Goal: Information Seeking & Learning: Learn about a topic

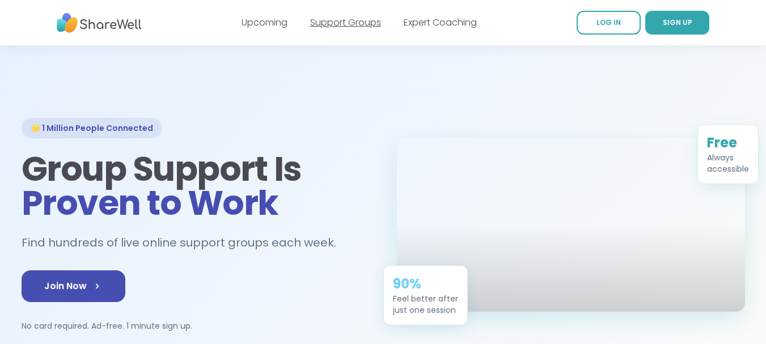
click at [337, 23] on link "Support Groups" at bounding box center [345, 22] width 71 height 13
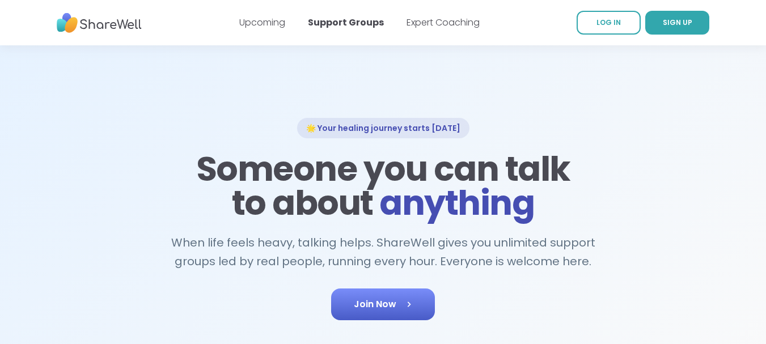
click at [390, 295] on link "Join Now" at bounding box center [383, 305] width 104 height 32
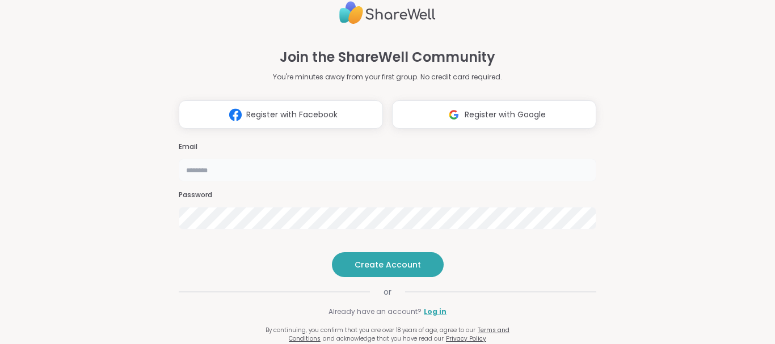
click at [235, 159] on input "email" at bounding box center [387, 170] width 417 height 23
type input "**********"
click at [390, 277] on button "Create Account" at bounding box center [388, 264] width 112 height 25
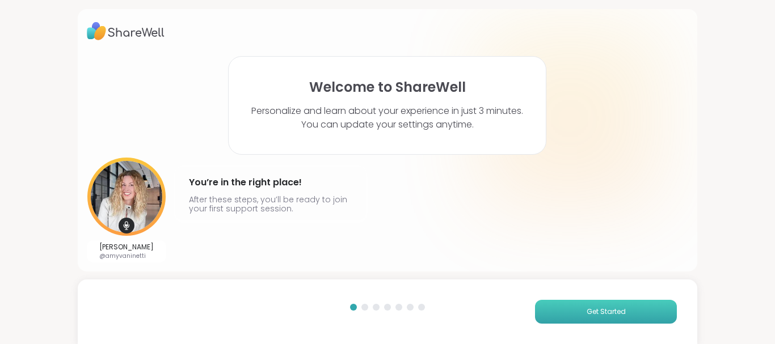
click at [602, 310] on span "Get Started" at bounding box center [605, 312] width 39 height 10
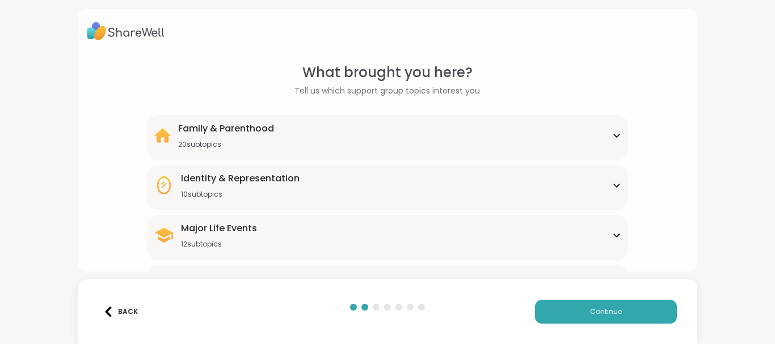
click at [608, 239] on div "Major Life Events 12 subtopics" at bounding box center [388, 235] width 468 height 27
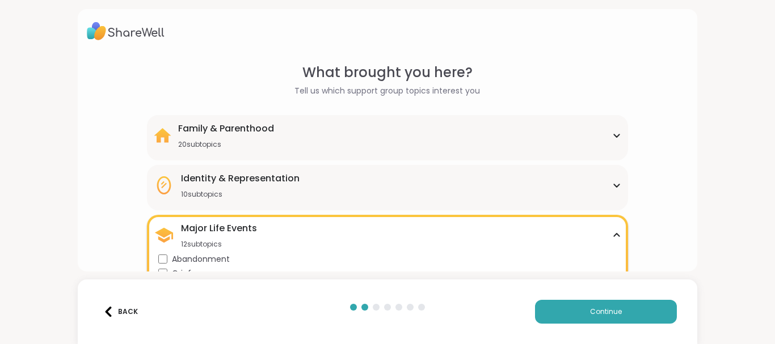
drag, startPoint x: 774, startPoint y: 165, endPoint x: 771, endPoint y: 210, distance: 45.5
click at [771, 210] on html "What brought you here? Tell us which support group topics interest you Family &…" at bounding box center [387, 172] width 775 height 344
click at [103, 137] on div "What brought you here? Tell us which support group topics interest you Family &…" at bounding box center [388, 344] width 602 height 565
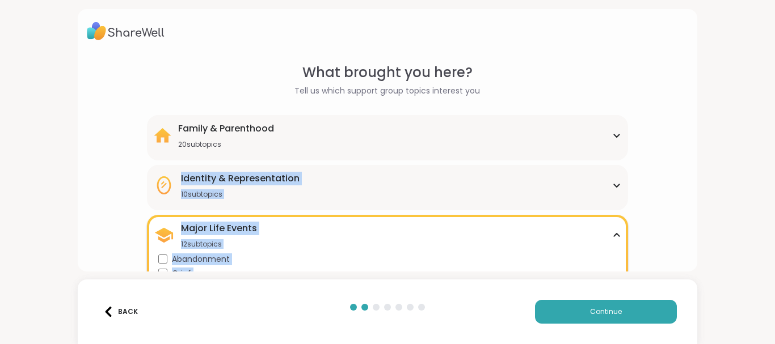
drag, startPoint x: 774, startPoint y: 105, endPoint x: 674, endPoint y: 366, distance: 279.5
click at [674, 344] on html "What brought you here? Tell us which support group topics interest you Family &…" at bounding box center [387, 172] width 775 height 344
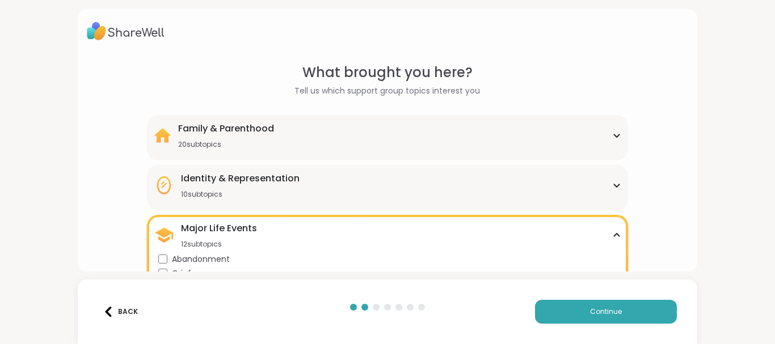
click at [220, 91] on div "What brought you here? Tell us which support group topics interest you Family &…" at bounding box center [388, 344] width 602 height 565
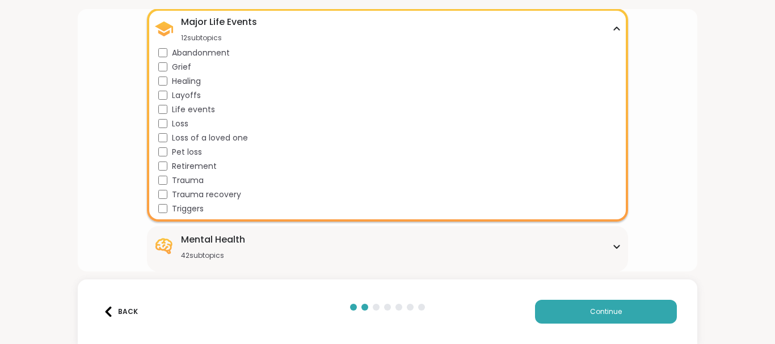
scroll to position [356, 0]
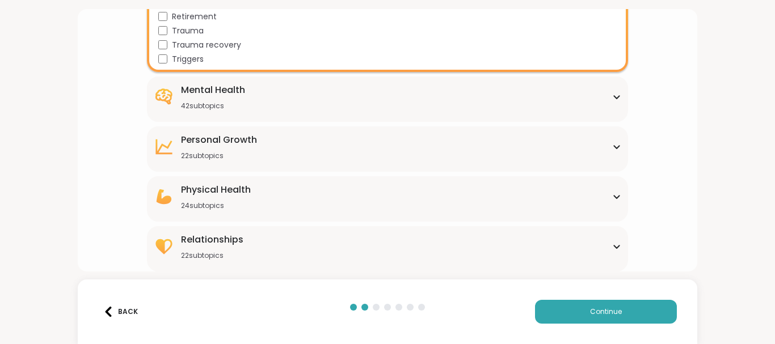
drag, startPoint x: 302, startPoint y: 71, endPoint x: 333, endPoint y: 356, distance: 286.4
click at [333, 344] on html "What brought you here? Tell us which support group topics interest you Family &…" at bounding box center [387, 172] width 775 height 344
click at [287, 258] on div "Relationships 22 subtopics" at bounding box center [388, 246] width 468 height 27
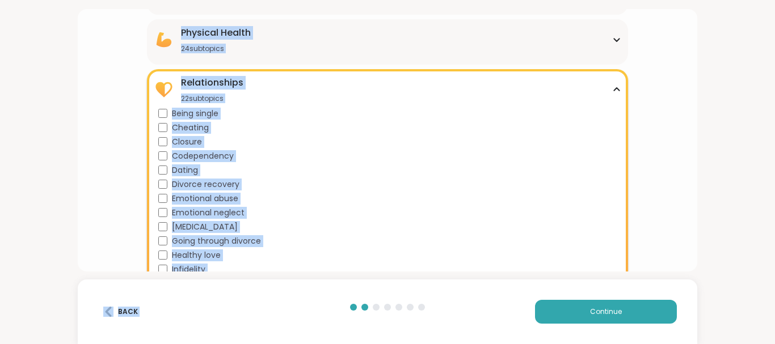
scroll to position [666, 0]
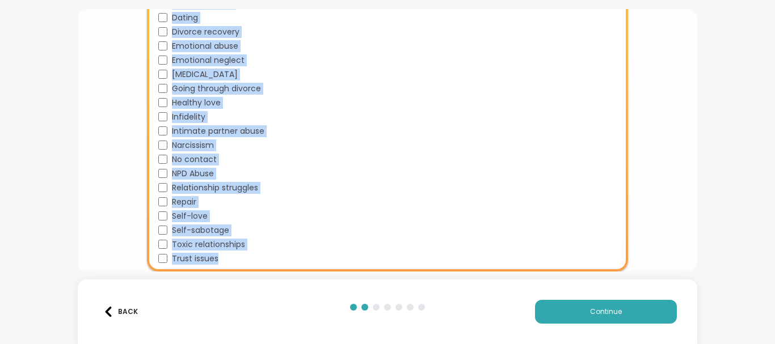
drag, startPoint x: 636, startPoint y: 82, endPoint x: 440, endPoint y: 363, distance: 342.6
click at [440, 344] on html "What brought you here? Tell us which support group topics interest you Family &…" at bounding box center [387, 172] width 775 height 344
drag, startPoint x: 758, startPoint y: 242, endPoint x: 693, endPoint y: -69, distance: 317.0
click at [693, 0] on html "What brought you here? Tell us which support group topics interest you Family &…" at bounding box center [387, 172] width 775 height 344
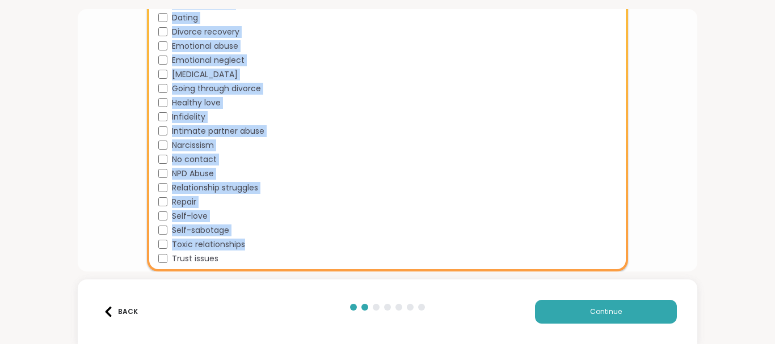
click at [84, 122] on div "What brought you here? Tell us which support group topics interest you Family &…" at bounding box center [388, 140] width 620 height 263
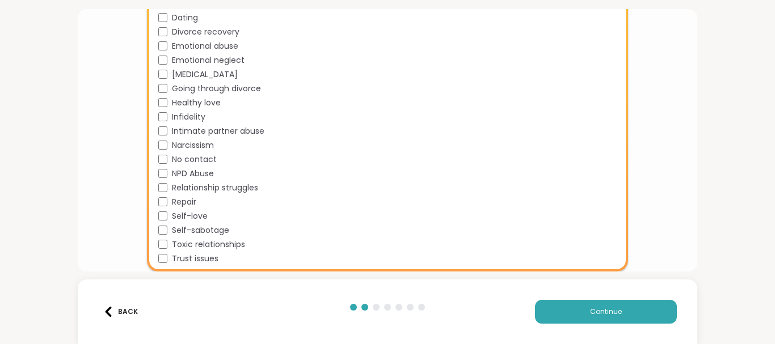
click at [84, 122] on div "What brought you here? Tell us which support group topics interest you Family &…" at bounding box center [388, 140] width 620 height 263
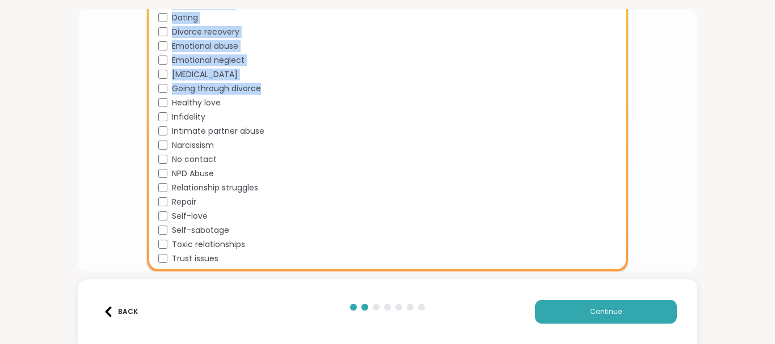
drag, startPoint x: 35, startPoint y: 109, endPoint x: 141, endPoint y: -69, distance: 207.0
click at [141, 0] on html "What brought you here? Tell us which support group topics interest you Family &…" at bounding box center [387, 172] width 775 height 344
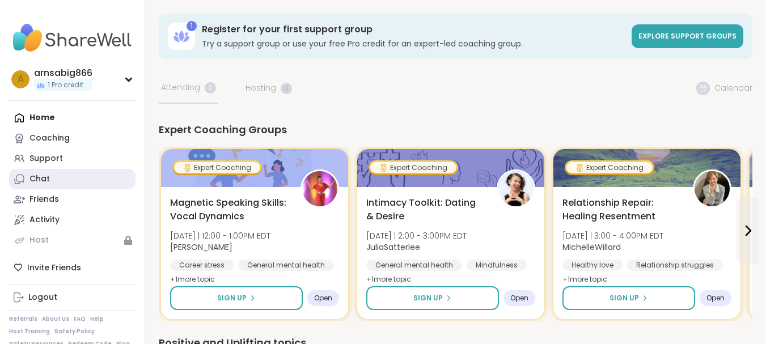
click at [45, 175] on div "Chat" at bounding box center [39, 179] width 20 height 11
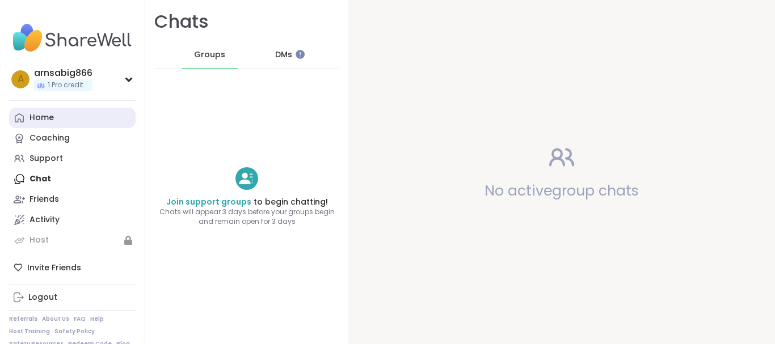
click at [44, 109] on link "Home" at bounding box center [72, 118] width 126 height 20
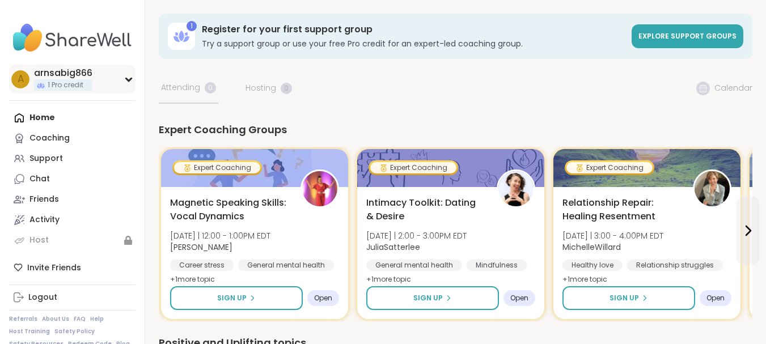
click at [66, 86] on span "1 Pro credit" at bounding box center [66, 86] width 36 height 10
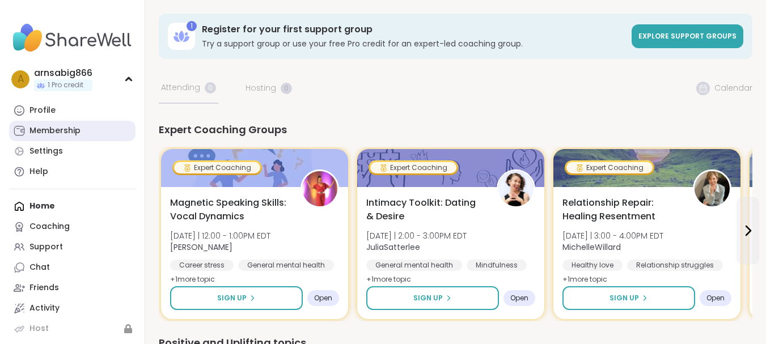
click at [54, 130] on div "Membership" at bounding box center [54, 130] width 51 height 11
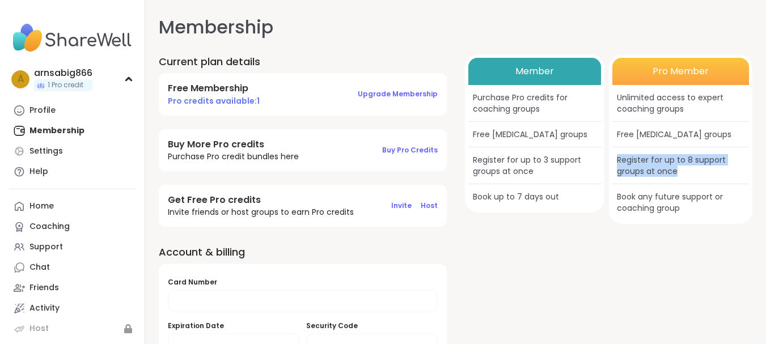
drag, startPoint x: 616, startPoint y: 157, endPoint x: 681, endPoint y: 176, distance: 68.2
click at [681, 176] on div "Register for up to 8 support groups at once" at bounding box center [680, 165] width 137 height 37
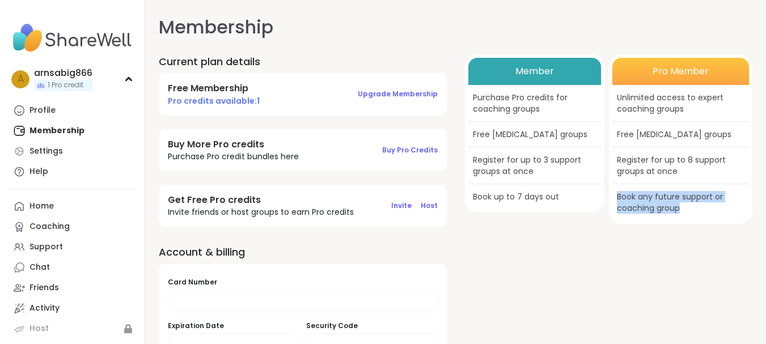
drag, startPoint x: 616, startPoint y: 196, endPoint x: 687, endPoint y: 220, distance: 74.8
click at [687, 220] on div "Book any future support or coaching group" at bounding box center [680, 202] width 137 height 36
click at [496, 247] on div "Member Purchase Pro credits for coaching groups Free peer support groups Regist…" at bounding box center [609, 228] width 288 height 348
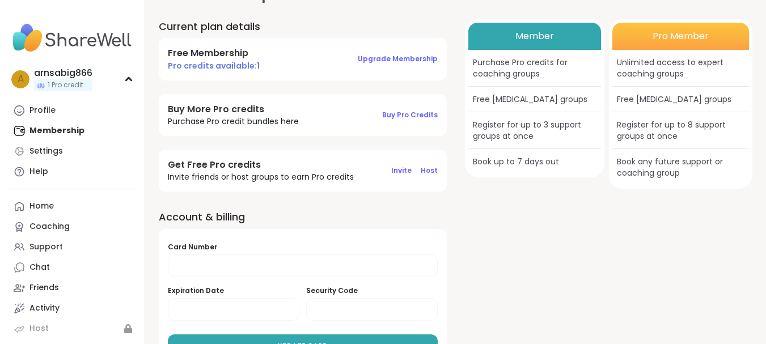
scroll to position [70, 0]
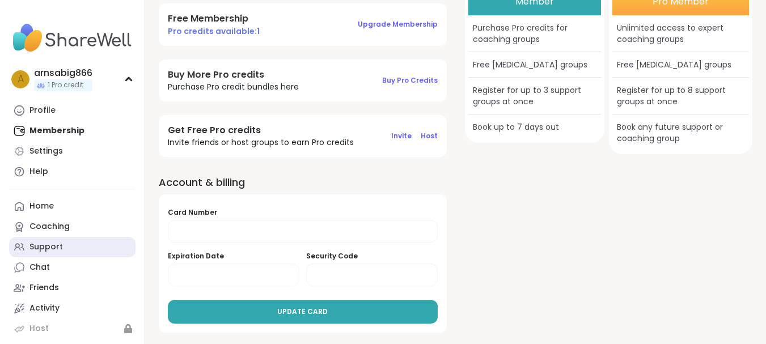
click at [44, 243] on div "Support" at bounding box center [45, 247] width 33 height 11
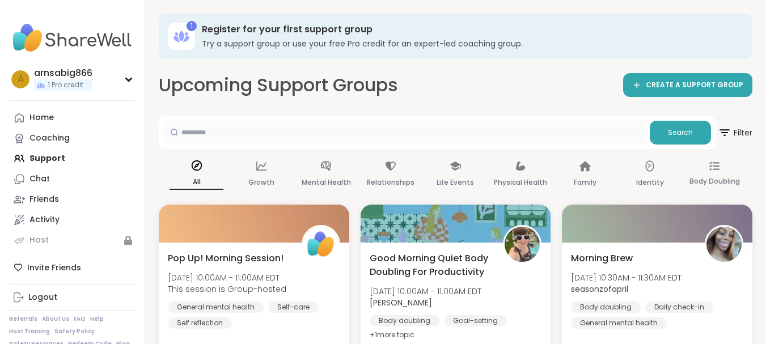
click at [379, 125] on input "text" at bounding box center [404, 132] width 482 height 23
type input "******"
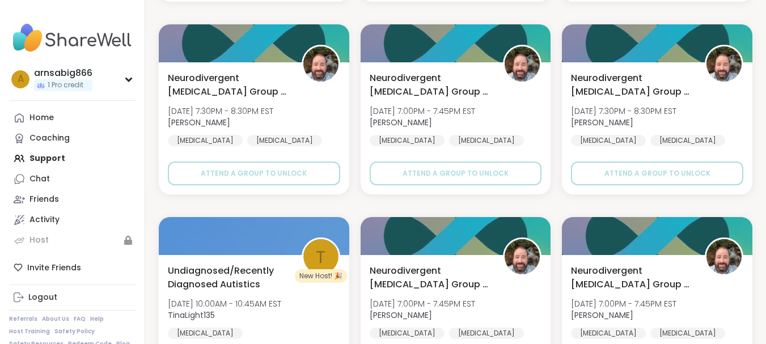
scroll to position [944, 0]
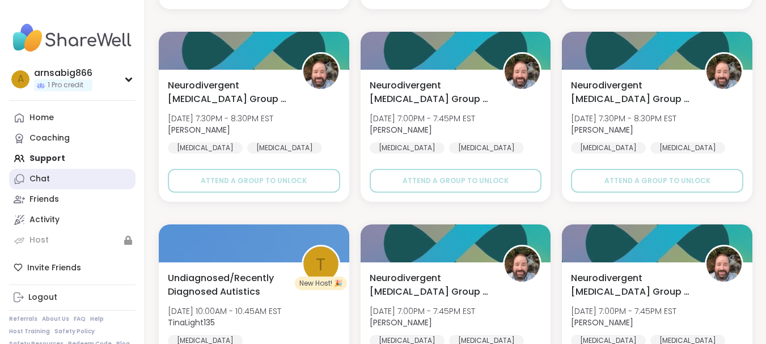
click at [48, 174] on div "Chat" at bounding box center [39, 179] width 20 height 11
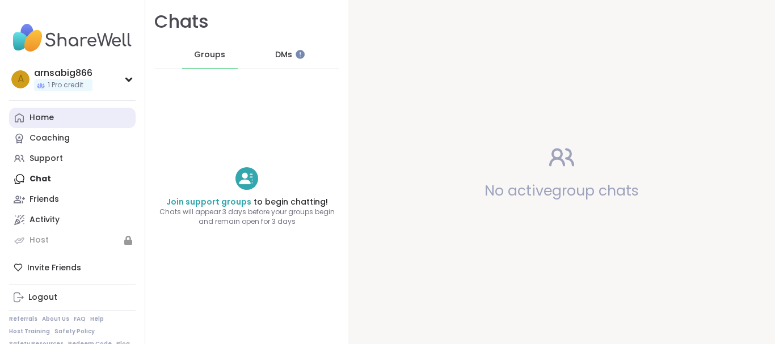
click at [35, 115] on div "Home" at bounding box center [41, 117] width 24 height 11
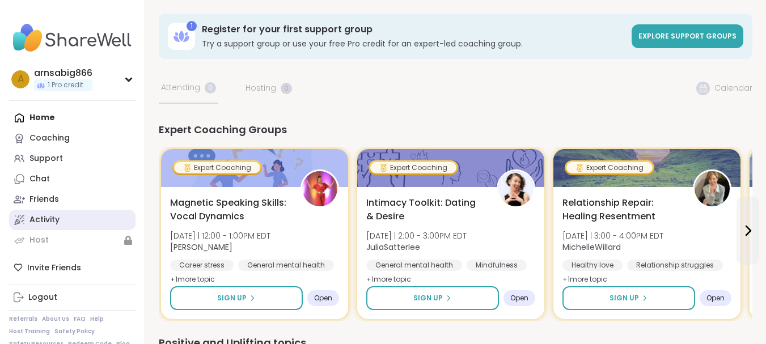
click at [28, 218] on link "Activity" at bounding box center [72, 220] width 126 height 20
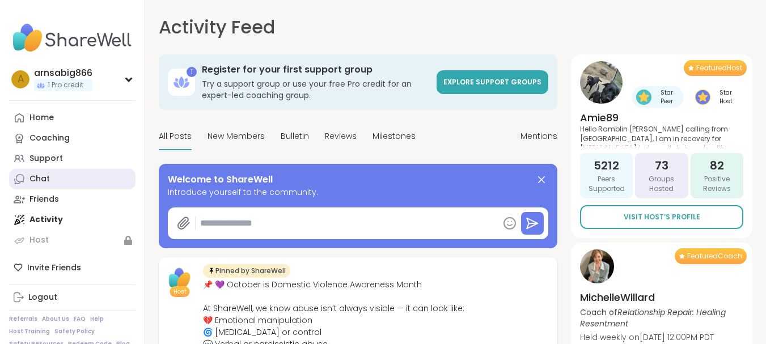
type textarea "*"
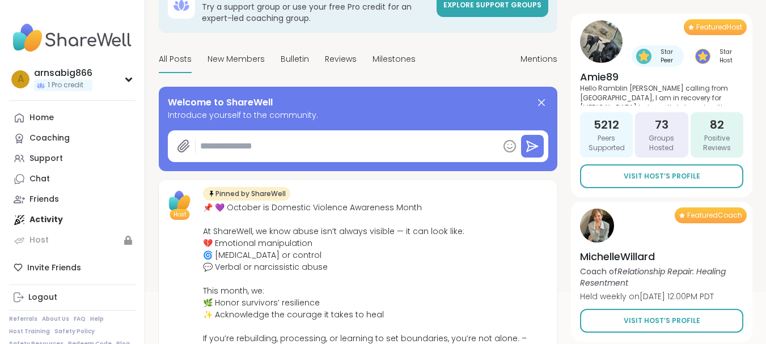
scroll to position [82, 0]
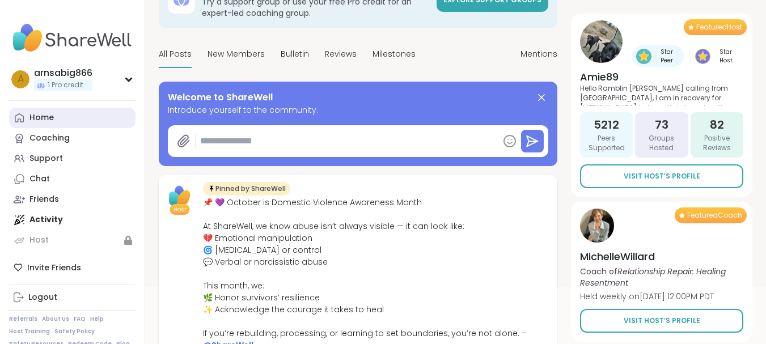
click at [46, 127] on link "Home" at bounding box center [72, 118] width 126 height 20
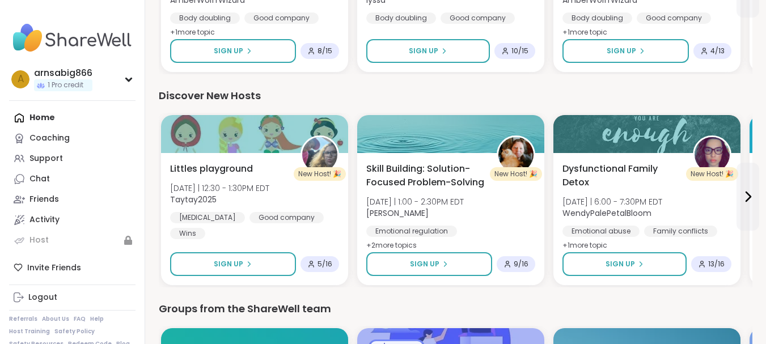
scroll to position [469, 0]
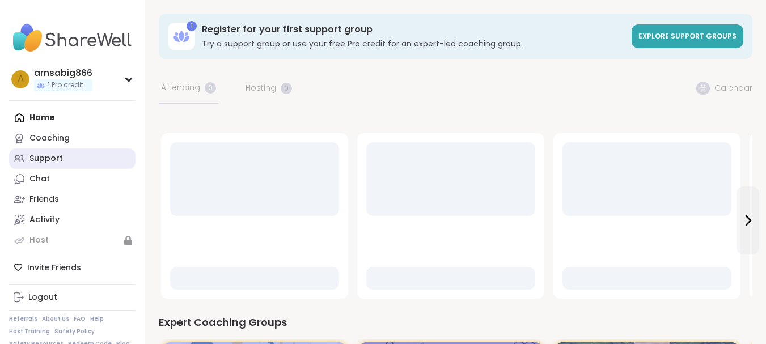
click at [61, 161] on div "Support" at bounding box center [45, 158] width 33 height 11
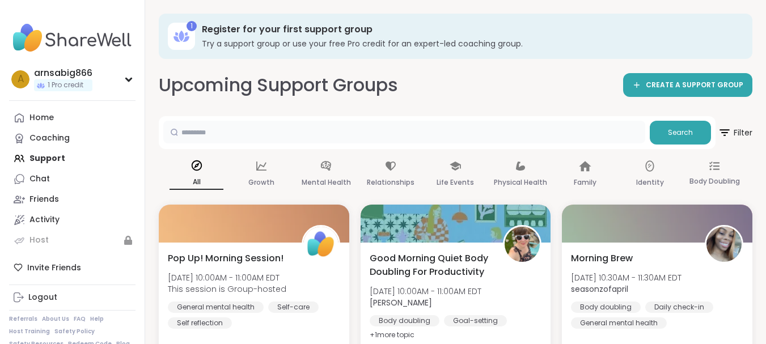
click at [255, 128] on input "text" at bounding box center [404, 132] width 482 height 23
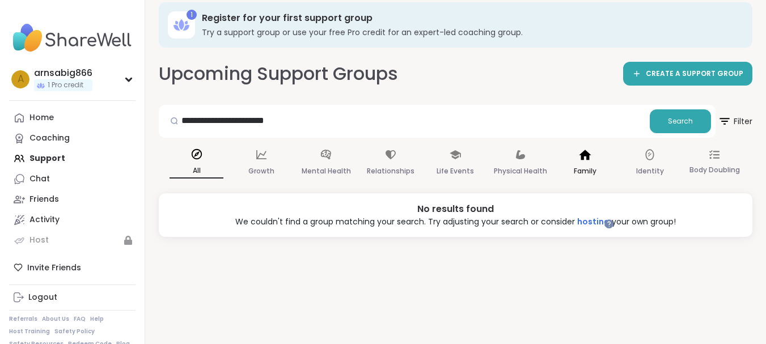
click at [580, 174] on p "Family" at bounding box center [585, 171] width 23 height 14
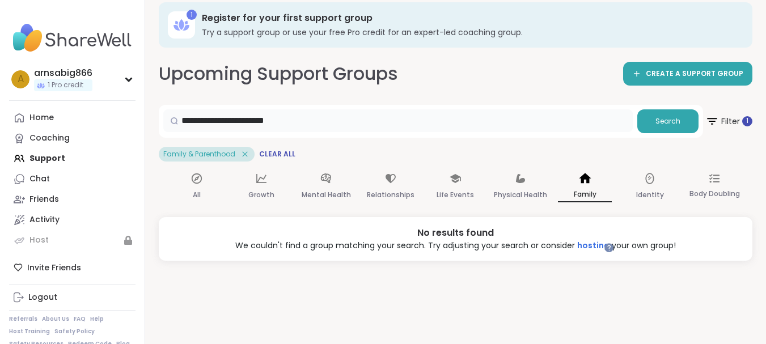
drag, startPoint x: 226, startPoint y: 122, endPoint x: 165, endPoint y: 116, distance: 61.0
click at [165, 116] on div "**********" at bounding box center [398, 120] width 470 height 23
type input "**********"
click at [399, 183] on div "Relationships" at bounding box center [391, 187] width 54 height 42
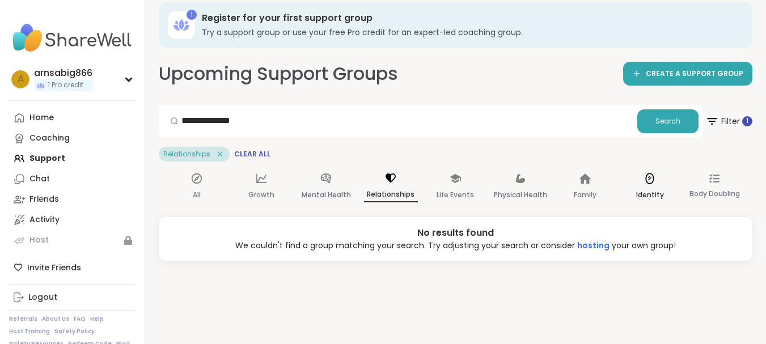
click at [670, 191] on div "Identity" at bounding box center [650, 187] width 54 height 42
click at [202, 188] on div "All" at bounding box center [197, 187] width 54 height 42
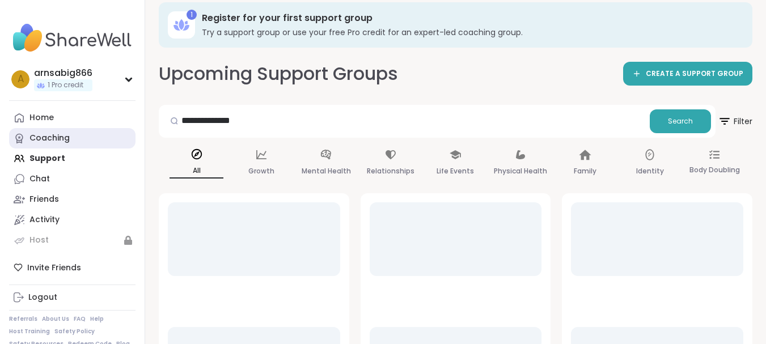
click at [61, 136] on div "Coaching" at bounding box center [49, 138] width 40 height 11
